Goal: Task Accomplishment & Management: Manage account settings

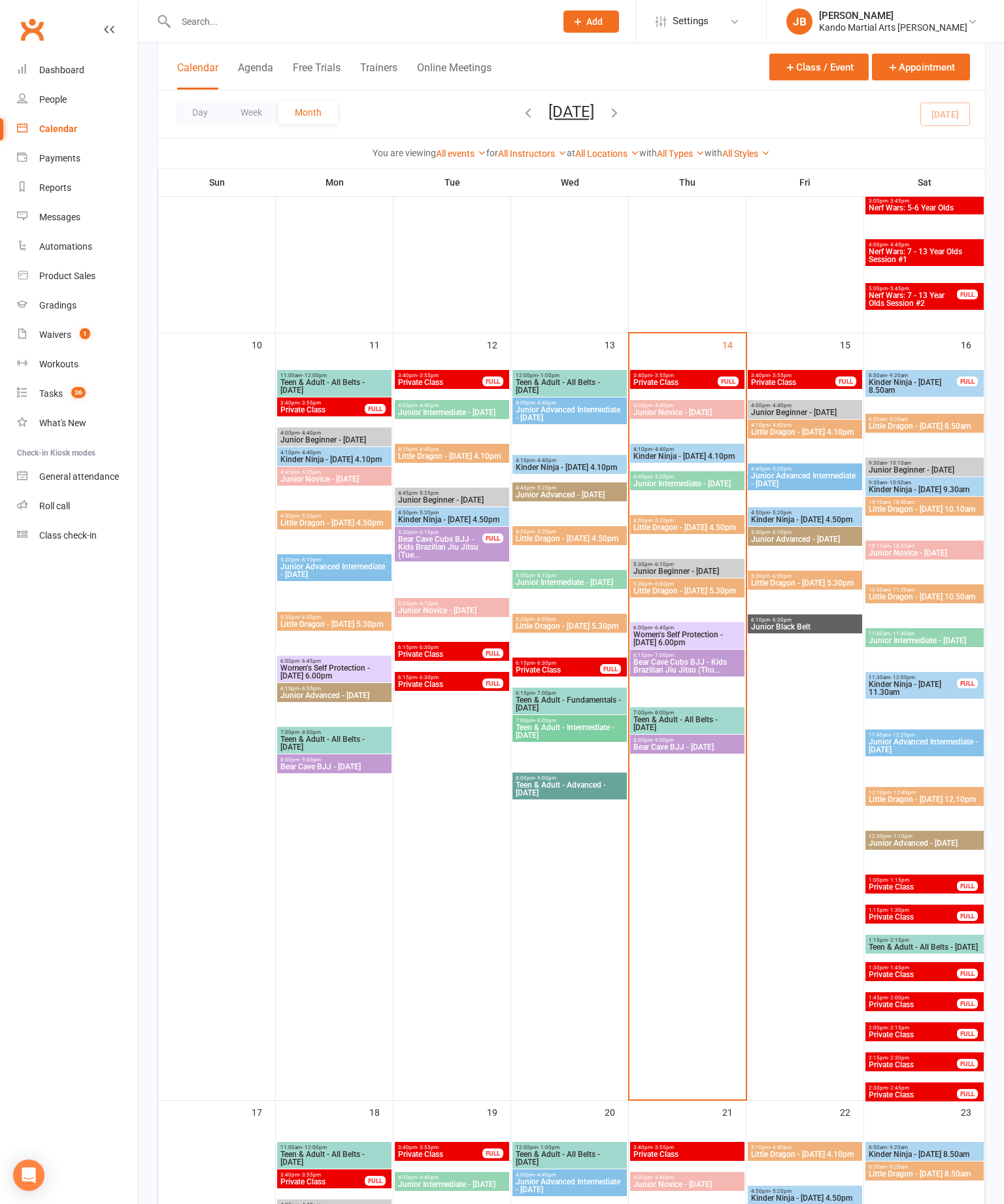
scroll to position [1371, 0]
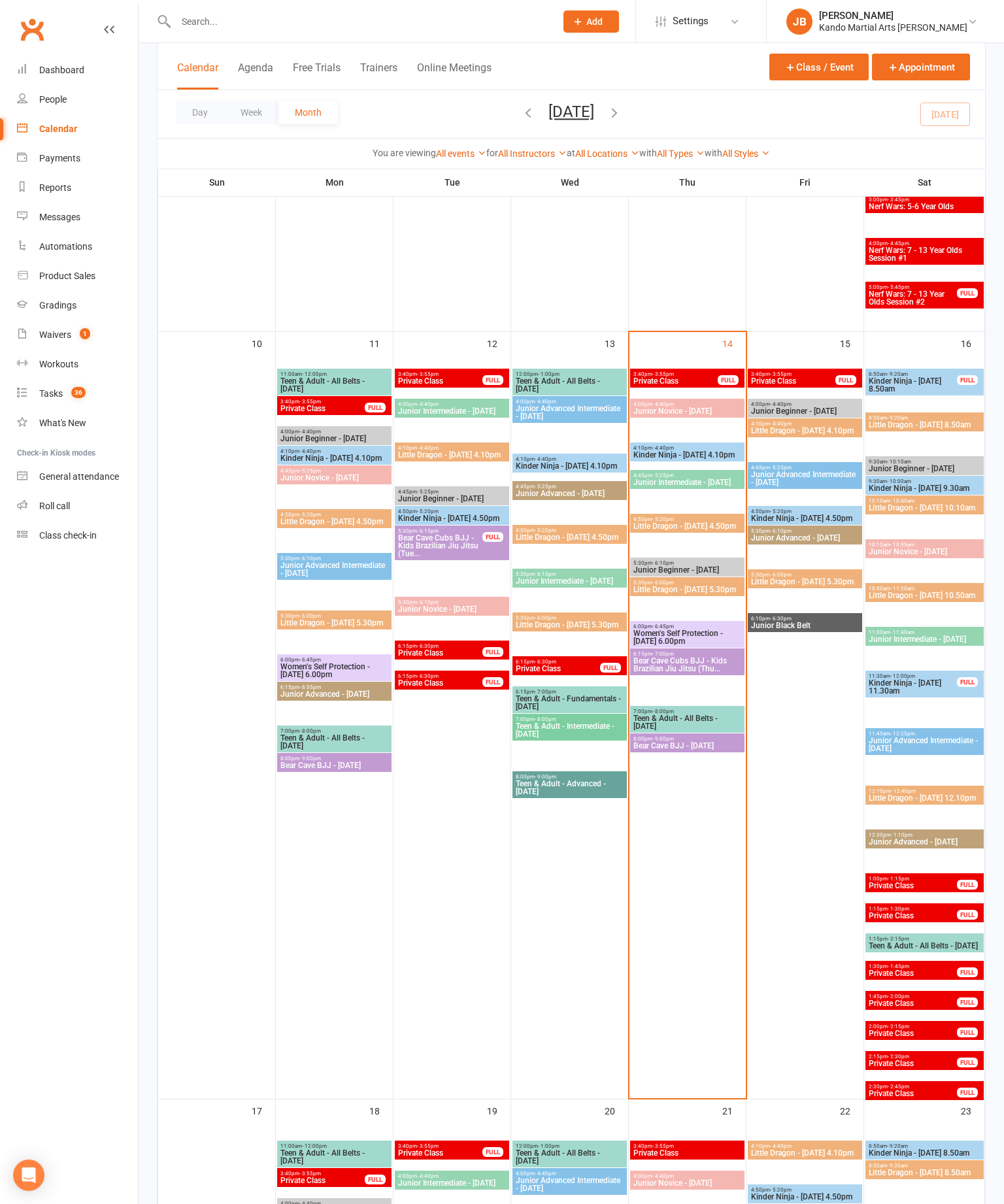
click at [701, 530] on span "Little Dragon - [DATE] 4.50pm" at bounding box center [687, 526] width 109 height 8
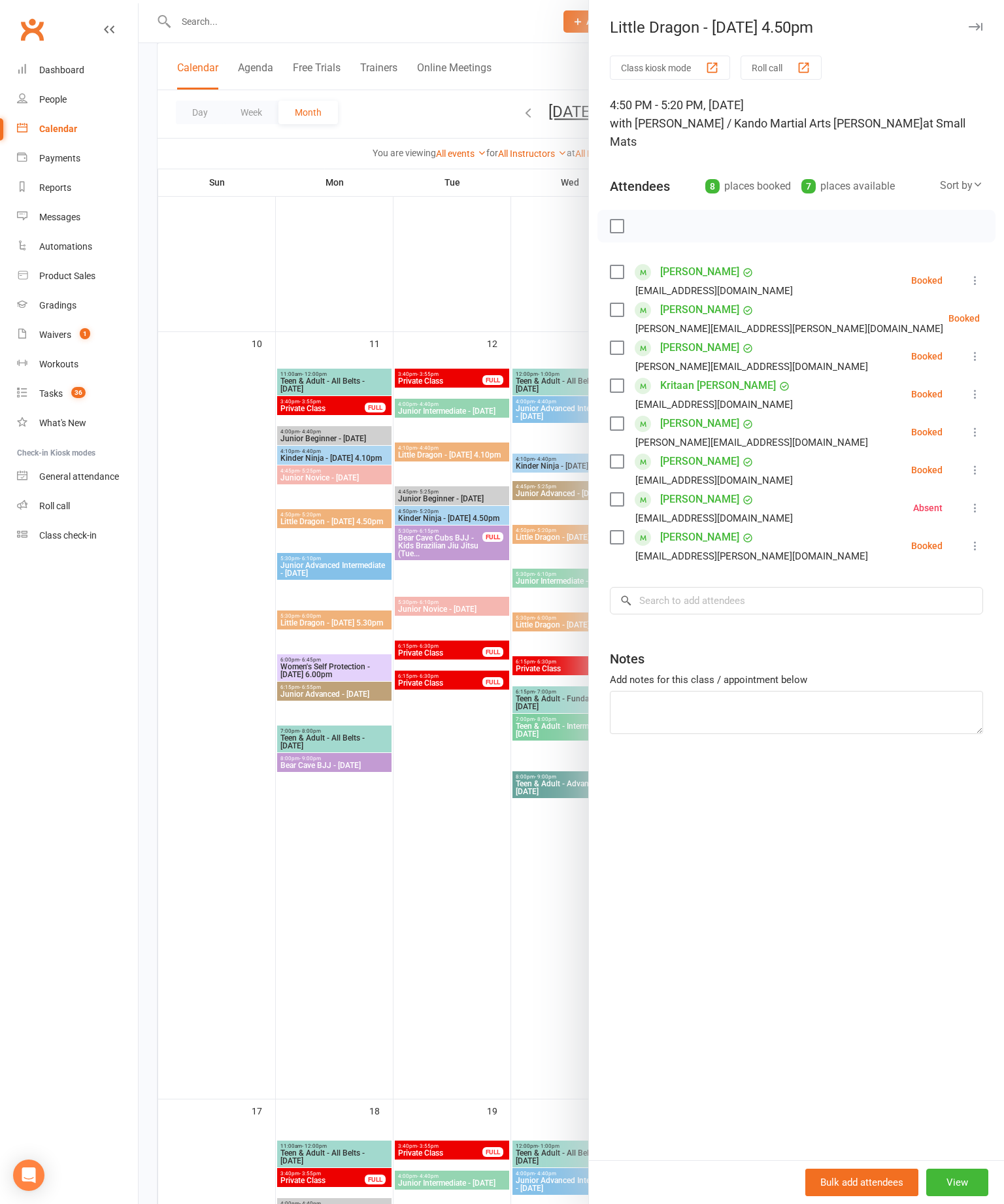
click at [618, 266] on label at bounding box center [616, 272] width 13 height 13
click at [610, 304] on label at bounding box center [616, 310] width 13 height 13
click at [622, 341] on label at bounding box center [616, 347] width 13 height 13
click at [617, 379] on label at bounding box center [616, 385] width 13 height 13
click at [622, 455] on label at bounding box center [616, 461] width 13 height 13
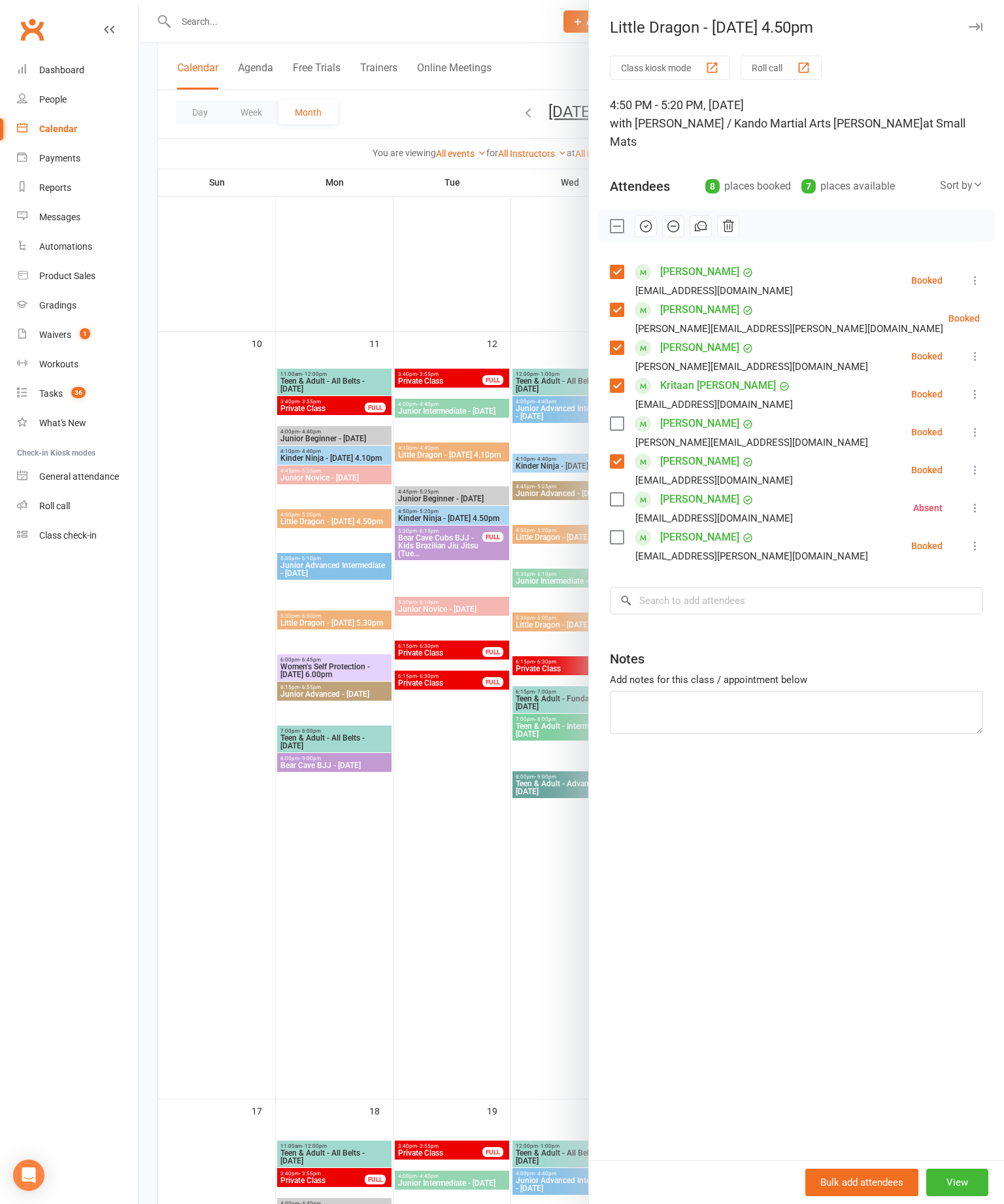
click at [622, 531] on label at bounding box center [616, 537] width 13 height 13
click at [656, 215] on button "button" at bounding box center [645, 226] width 22 height 22
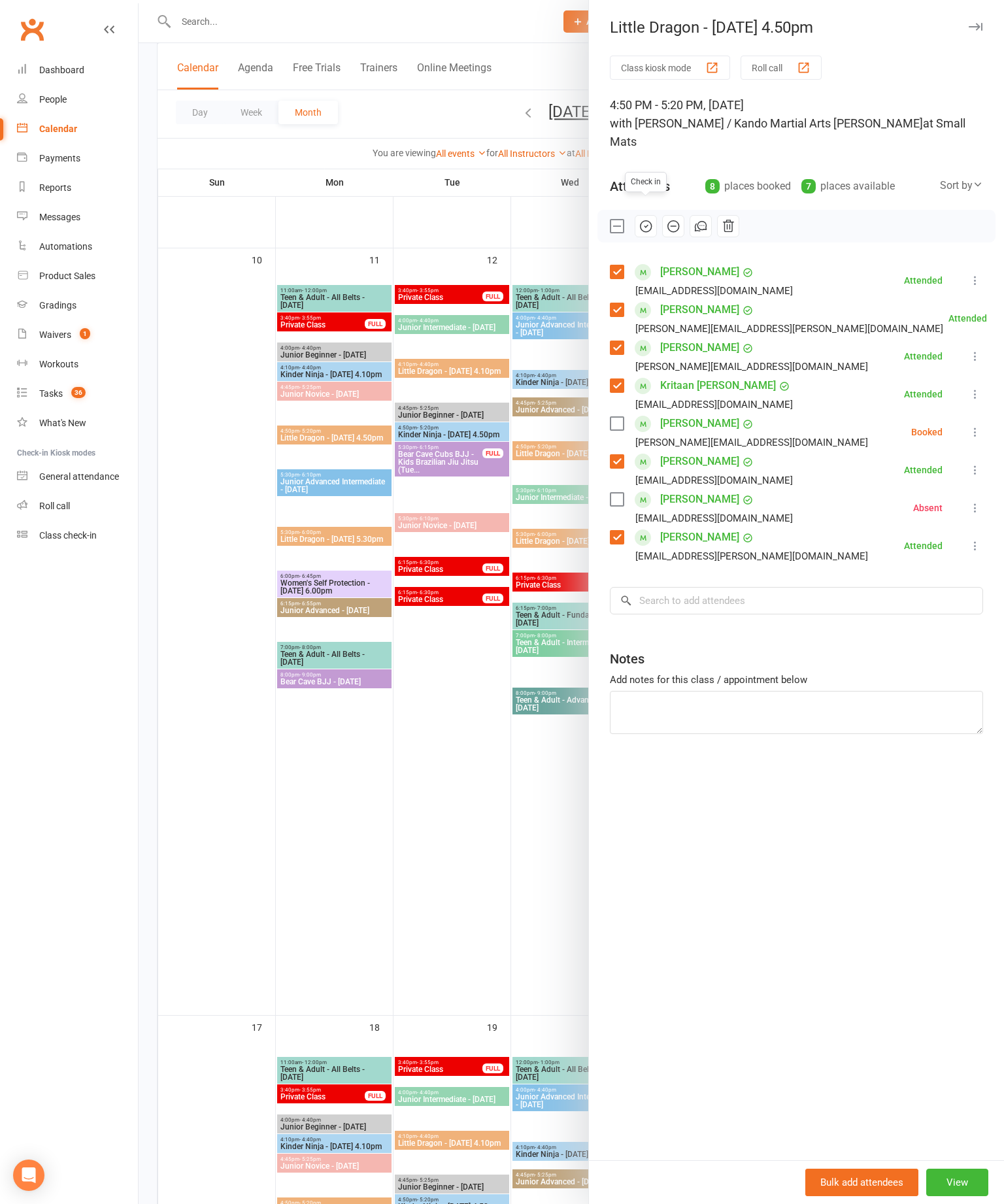
click at [622, 220] on label at bounding box center [616, 226] width 13 height 13
click at [612, 417] on label at bounding box center [616, 423] width 13 height 13
click at [639, 491] on div "[PERSON_NAME] [EMAIL_ADDRESS][DOMAIN_NAME]" at bounding box center [704, 507] width 189 height 38
click at [622, 493] on label at bounding box center [616, 499] width 13 height 13
click at [653, 219] on icon "button" at bounding box center [646, 226] width 14 height 14
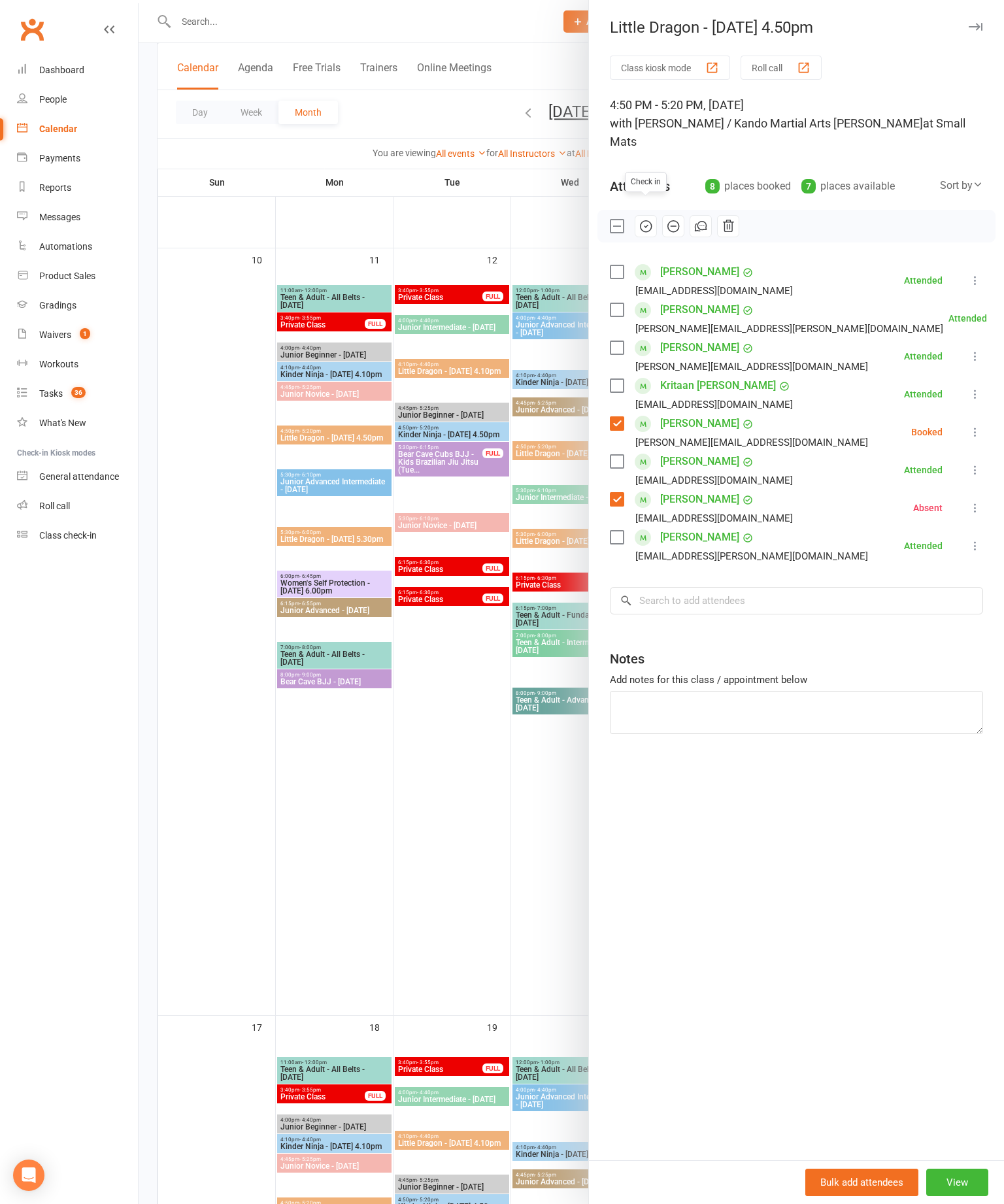
click at [668, 219] on icon "button" at bounding box center [674, 226] width 14 height 14
click at [529, 813] on div at bounding box center [572, 602] width 866 height 1204
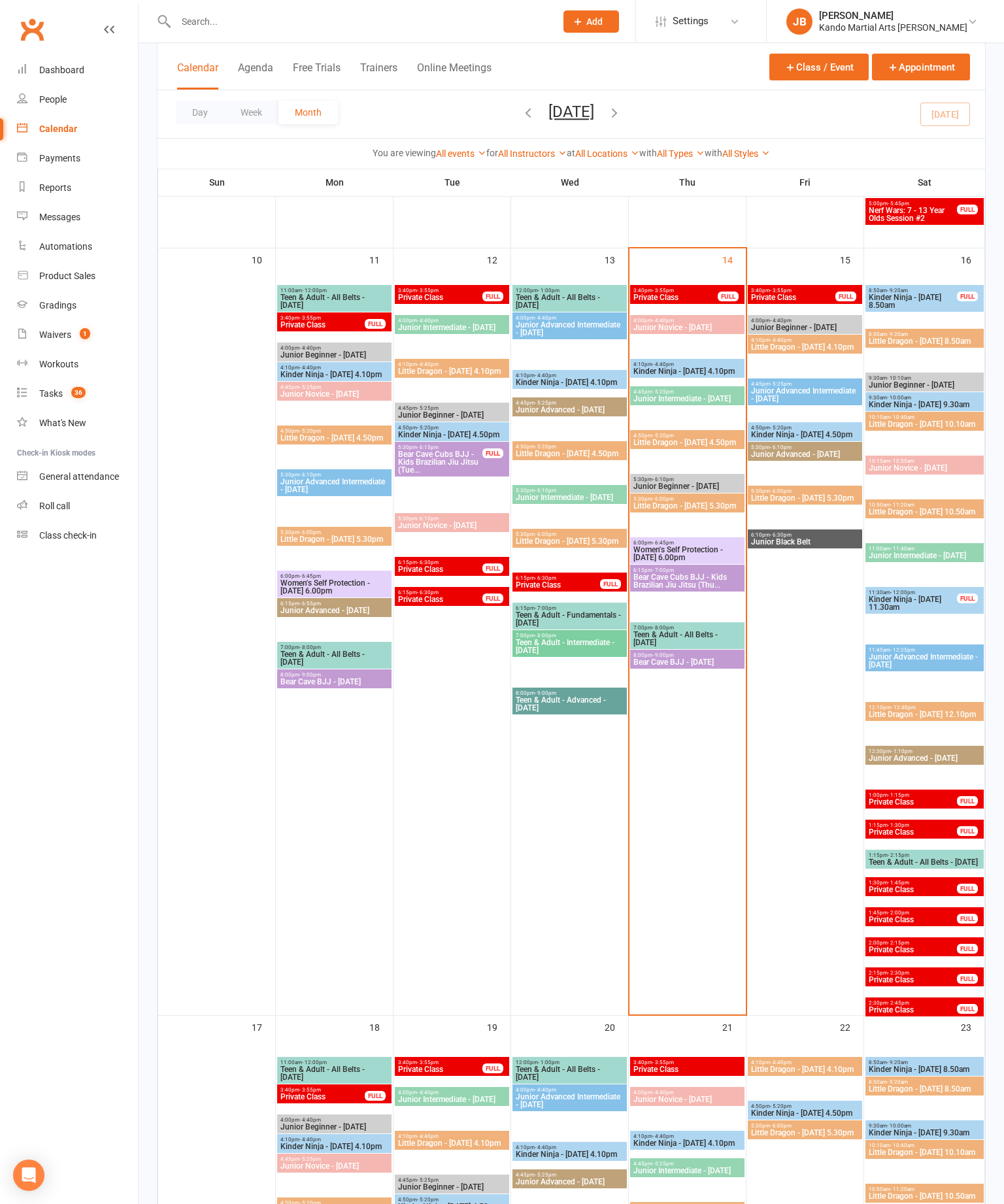
click at [704, 510] on span "Little Dragon - [DATE] 5.30pm" at bounding box center [687, 506] width 109 height 8
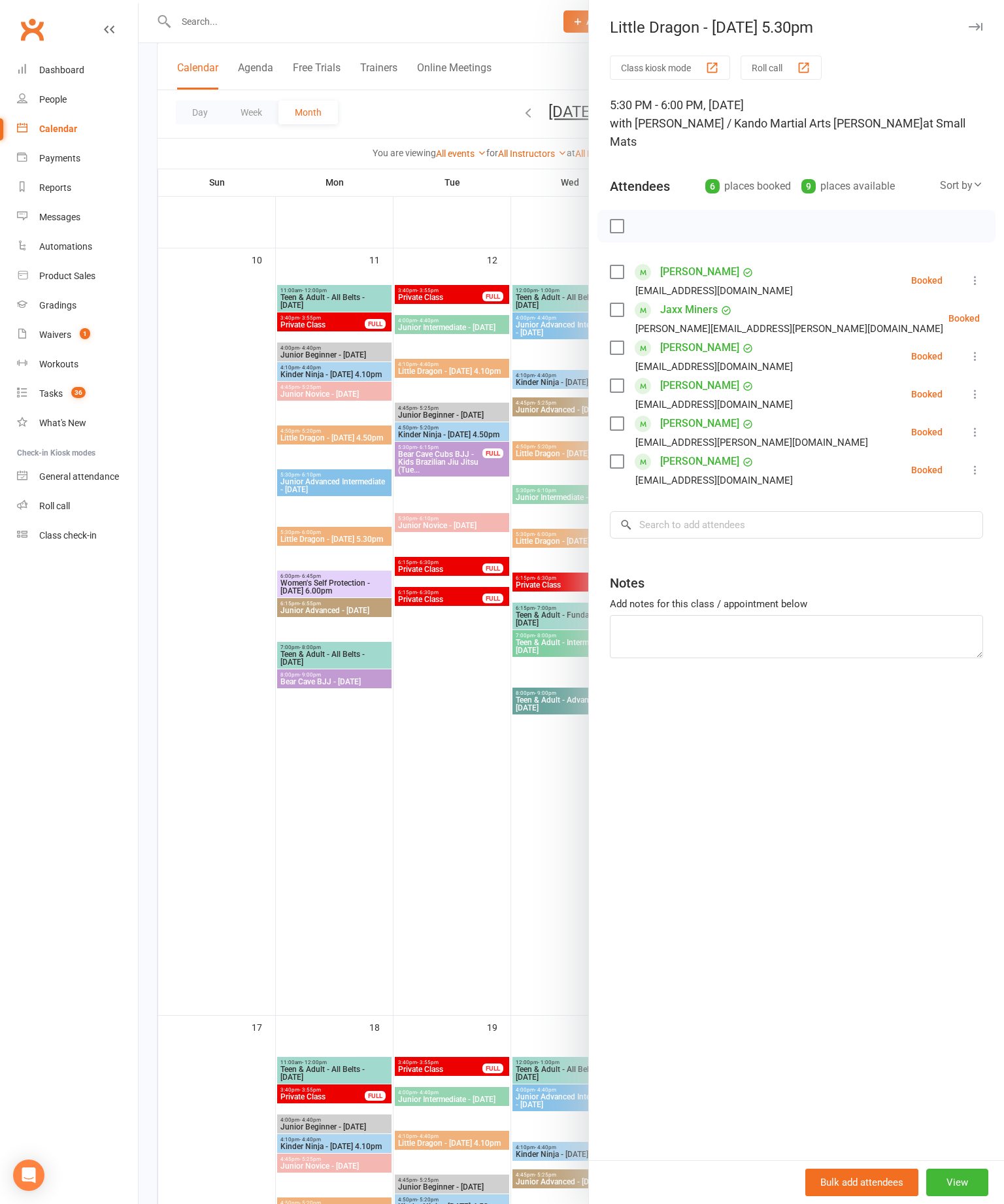
click at [621, 266] on label at bounding box center [616, 272] width 13 height 13
click at [620, 417] on label at bounding box center [616, 423] width 13 height 13
click at [618, 304] on label at bounding box center [616, 310] width 13 height 13
click at [619, 455] on label at bounding box center [616, 461] width 13 height 13
click at [650, 221] on icon "button" at bounding box center [646, 227] width 12 height 12
